Goal: Navigation & Orientation: Understand site structure

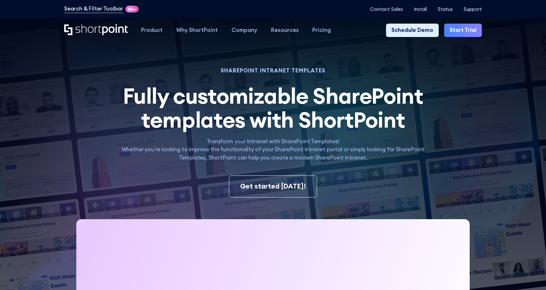
scroll to position [7, 0]
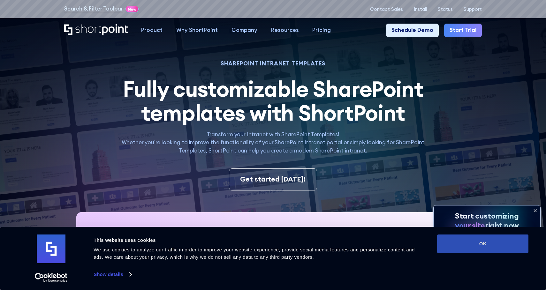
click at [473, 245] on button "OK" at bounding box center [482, 244] width 91 height 19
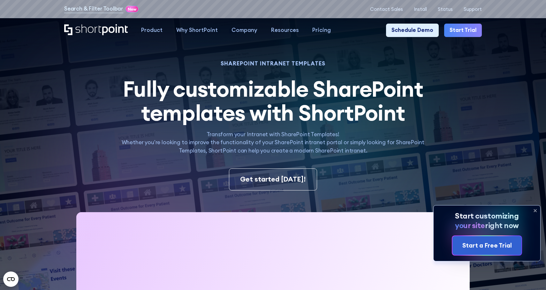
scroll to position [0, 0]
click at [536, 210] on icon at bounding box center [535, 211] width 10 height 10
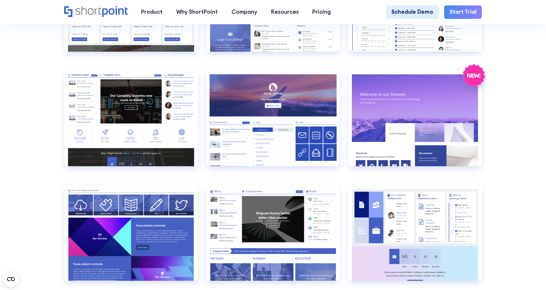
scroll to position [814, 0]
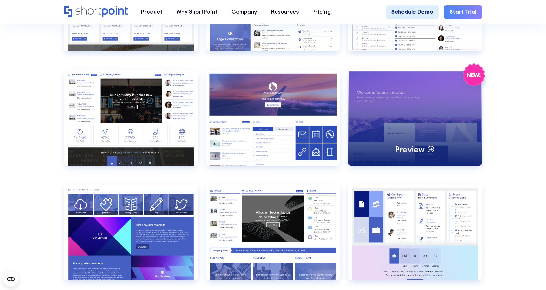
click at [406, 111] on div "Preview" at bounding box center [415, 118] width 134 height 96
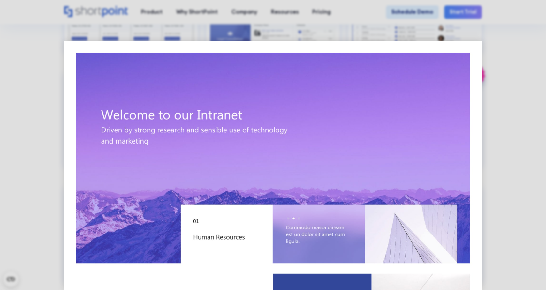
scroll to position [0, 0]
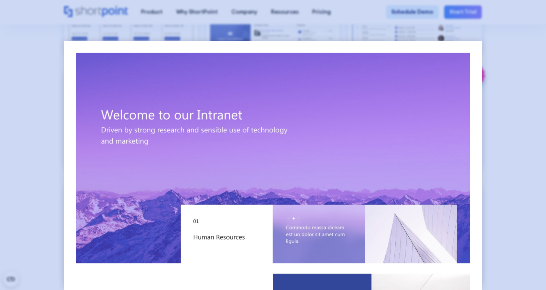
click at [522, 83] on div at bounding box center [273, 145] width 546 height 290
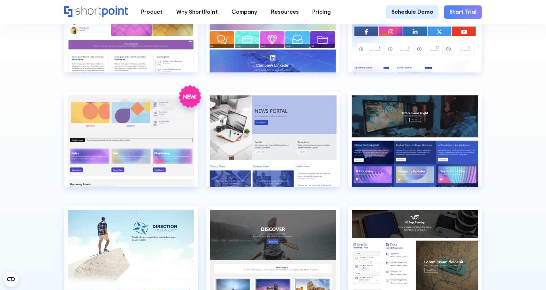
scroll to position [1596, 0]
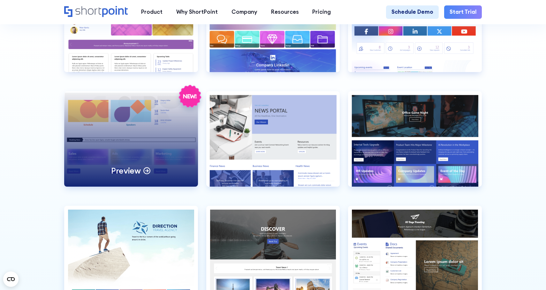
click at [154, 138] on div "Preview" at bounding box center [131, 139] width 134 height 96
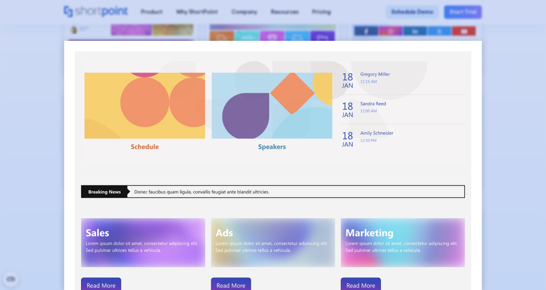
scroll to position [0, 0]
click at [511, 169] on div at bounding box center [273, 145] width 546 height 290
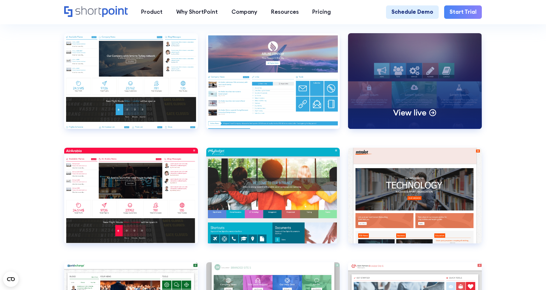
scroll to position [2027, 0]
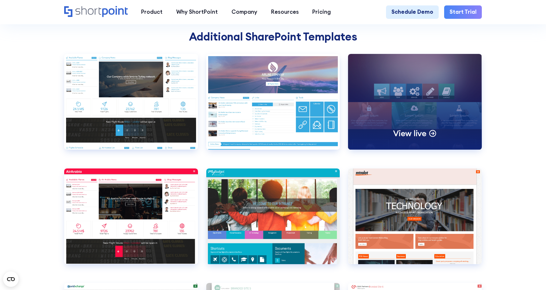
click at [405, 118] on div "View live" at bounding box center [415, 102] width 134 height 96
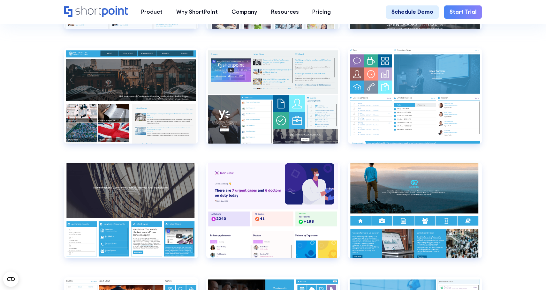
scroll to position [2730, 0]
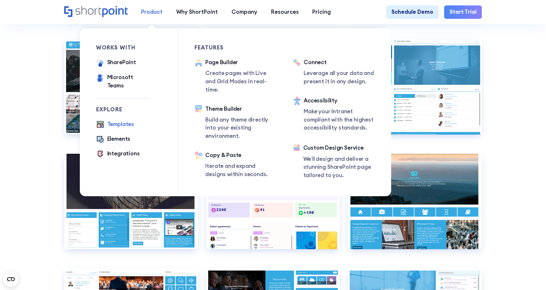
click at [151, 16] on div "Product" at bounding box center [151, 12] width 21 height 8
click at [229, 63] on div "Page Builder" at bounding box center [240, 62] width 71 height 8
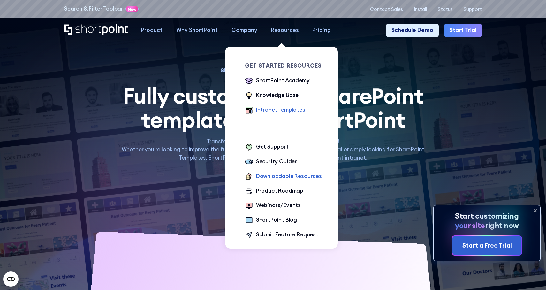
click at [296, 178] on div "Downloadable Resources" at bounding box center [289, 176] width 66 height 8
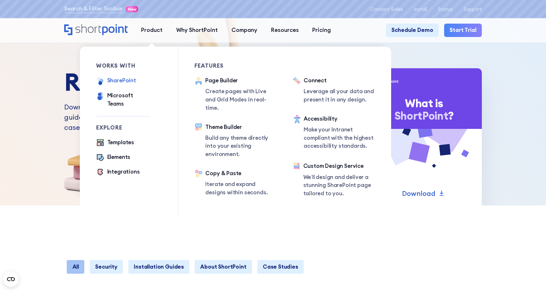
click at [127, 82] on div "SharePoint" at bounding box center [121, 81] width 29 height 8
